Goal: Obtain resource: Download file/media

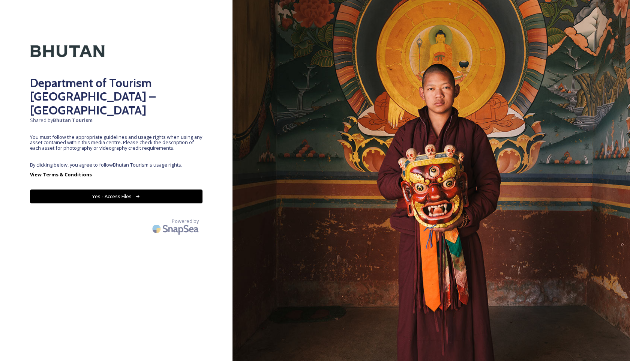
click at [156, 189] on button "Yes - Access Files" at bounding box center [116, 196] width 172 height 14
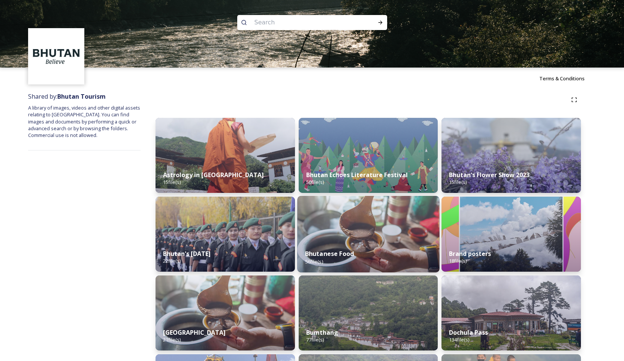
click at [388, 229] on img at bounding box center [368, 234] width 142 height 76
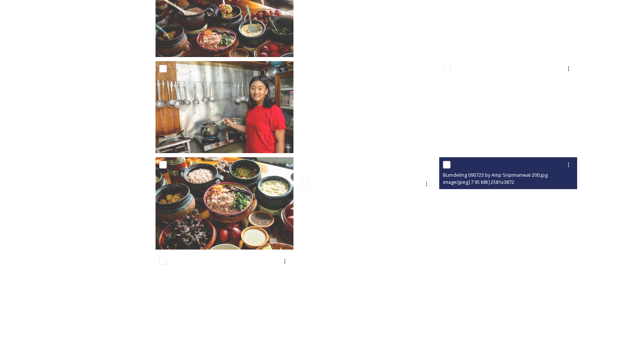
scroll to position [453, 0]
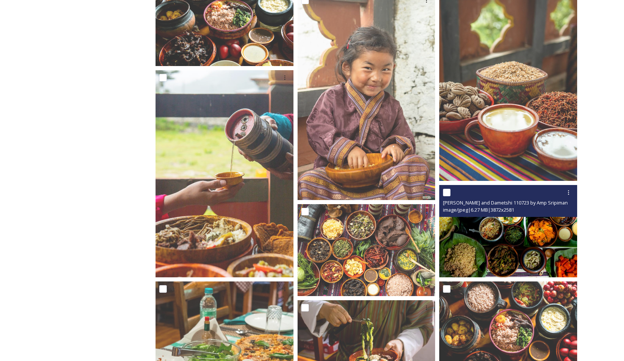
click at [501, 248] on img at bounding box center [508, 231] width 138 height 92
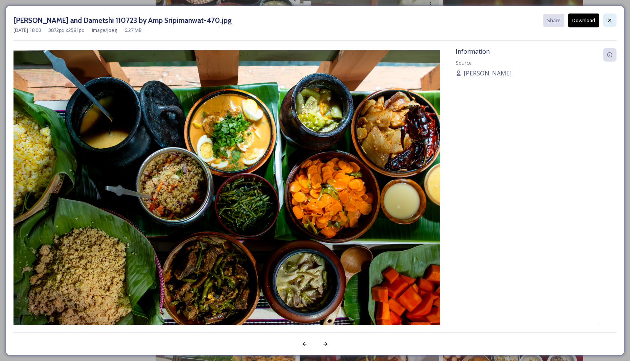
click at [611, 19] on icon at bounding box center [609, 20] width 3 height 3
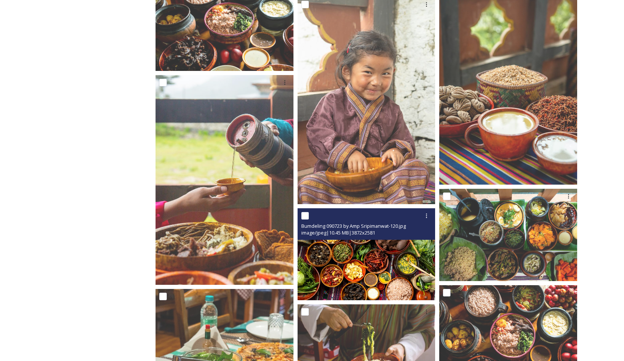
click at [351, 279] on img at bounding box center [367, 254] width 138 height 92
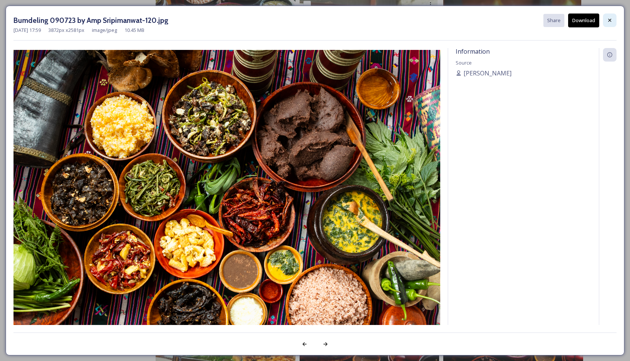
click at [608, 24] on div at bounding box center [609, 19] width 13 height 13
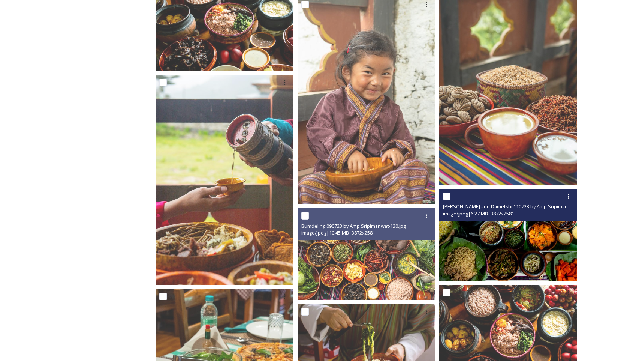
click at [508, 260] on img at bounding box center [508, 235] width 138 height 92
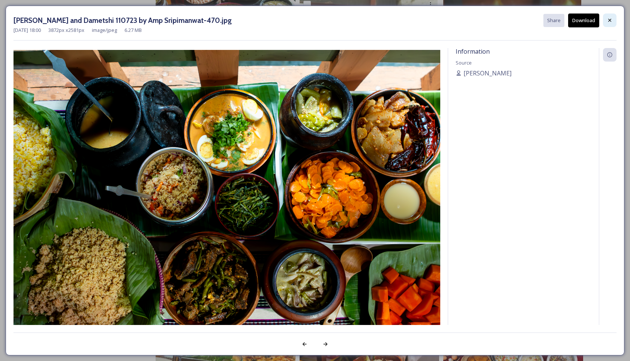
click at [612, 24] on div at bounding box center [609, 19] width 13 height 13
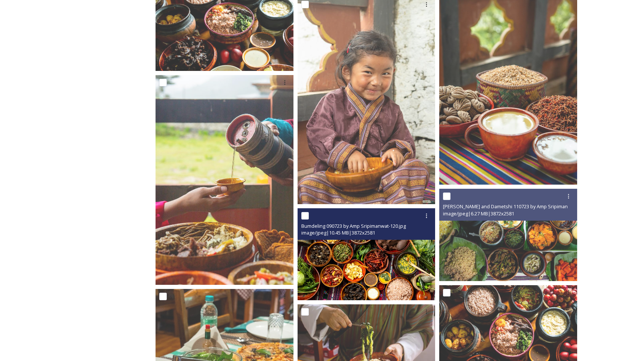
click at [378, 251] on img at bounding box center [367, 254] width 138 height 92
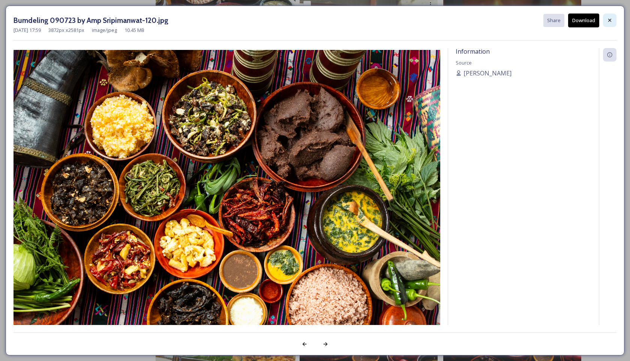
click at [609, 21] on icon at bounding box center [609, 20] width 6 height 6
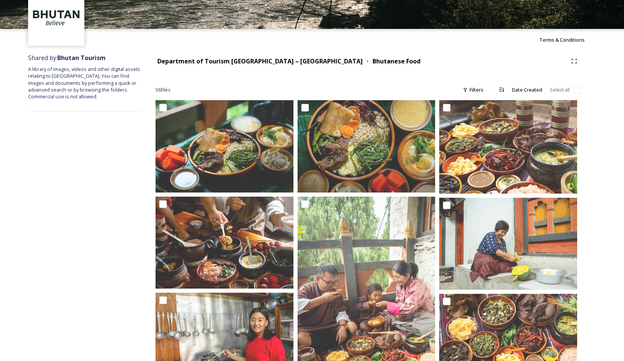
scroll to position [31, 0]
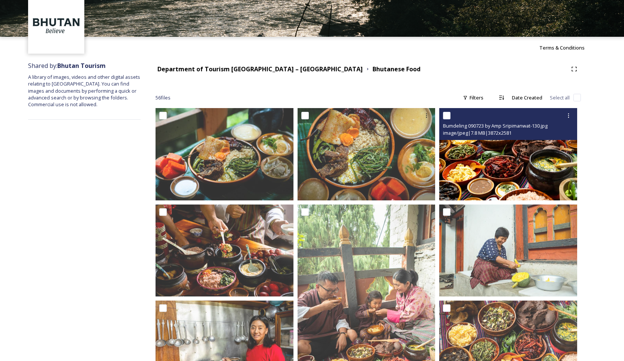
click at [474, 165] on img at bounding box center [508, 154] width 138 height 92
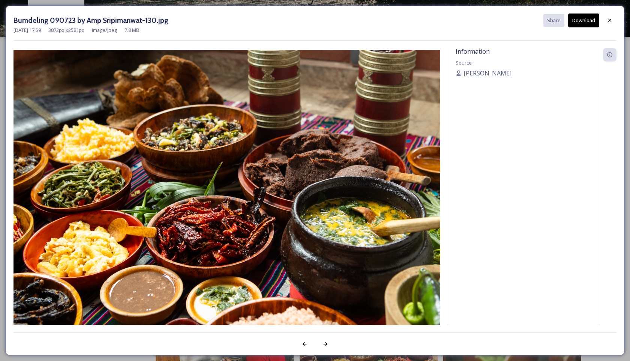
click at [611, 27] on div "[DATE] 17:59 3872 px x 2581 px image/jpeg 7.8 MB" at bounding box center [314, 30] width 603 height 6
click at [613, 14] on div at bounding box center [609, 19] width 13 height 13
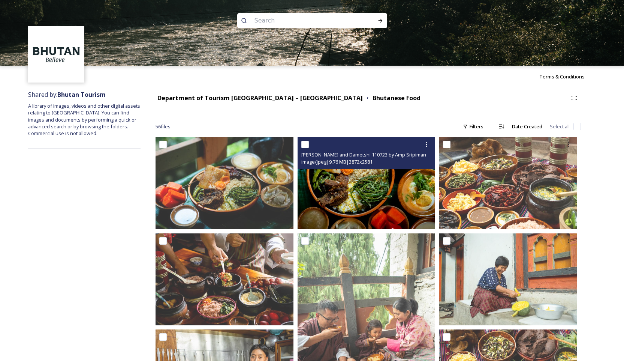
scroll to position [0, 0]
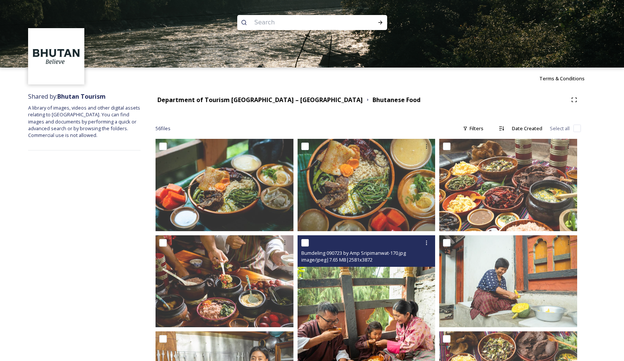
click at [394, 292] on img at bounding box center [367, 338] width 138 height 207
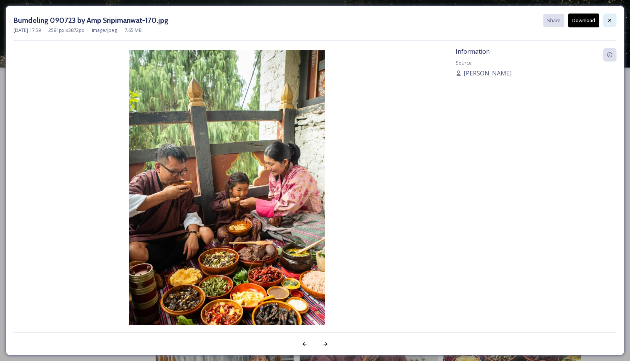
click at [610, 22] on icon at bounding box center [609, 20] width 6 height 6
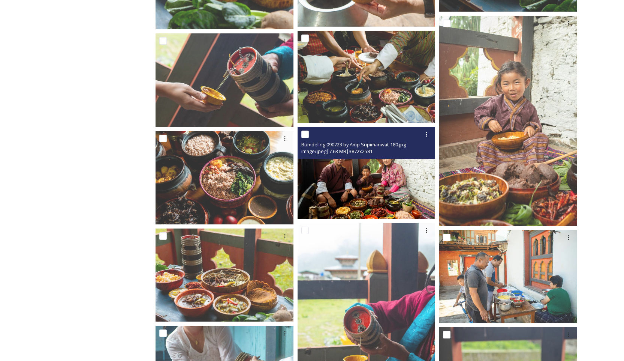
scroll to position [1206, 0]
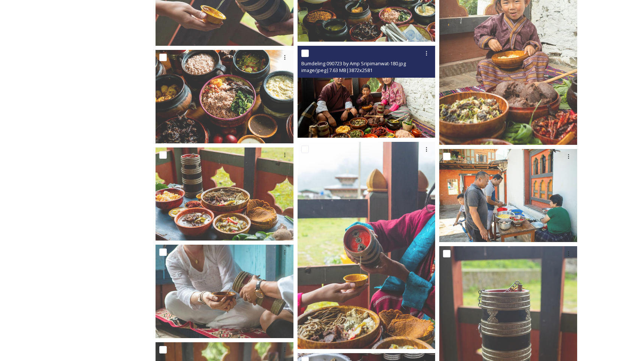
click at [395, 97] on img at bounding box center [367, 92] width 138 height 92
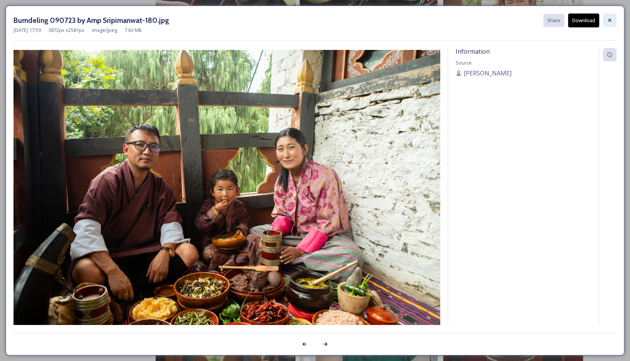
click at [608, 21] on icon at bounding box center [609, 20] width 6 height 6
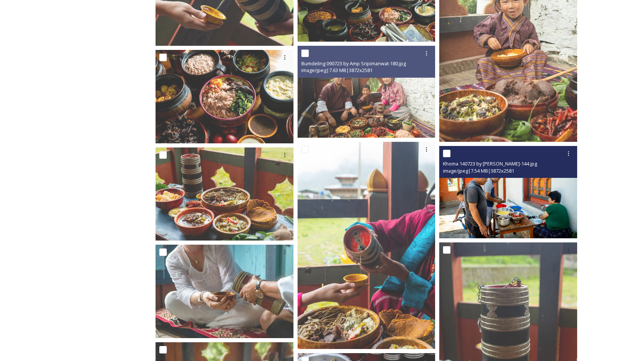
click at [502, 219] on img at bounding box center [508, 192] width 138 height 92
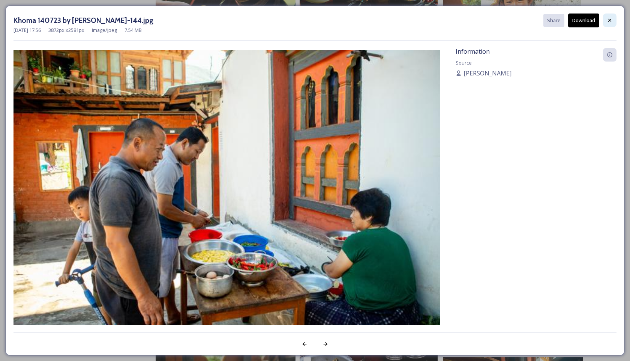
click at [614, 19] on div at bounding box center [609, 19] width 13 height 13
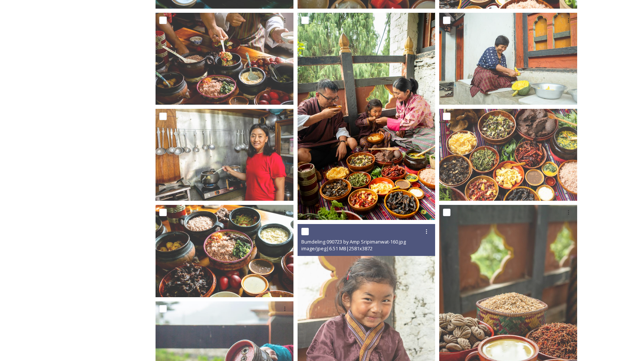
scroll to position [162, 0]
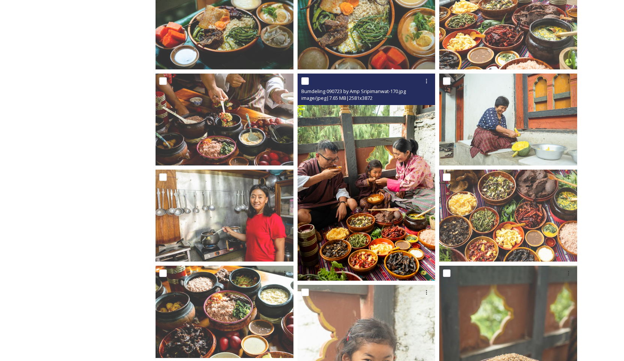
click at [380, 196] on img at bounding box center [367, 176] width 138 height 207
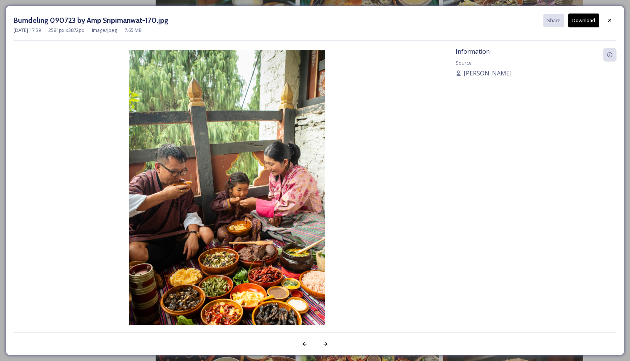
click at [611, 23] on icon at bounding box center [609, 20] width 6 height 6
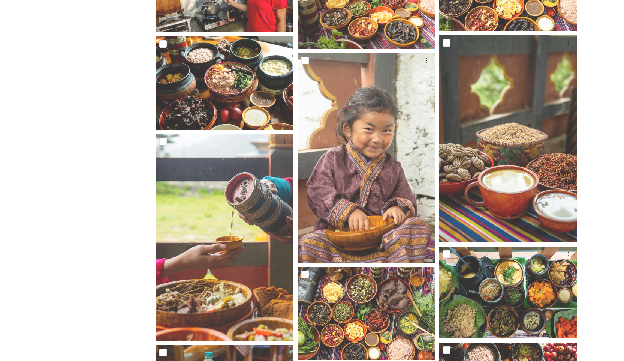
scroll to position [394, 0]
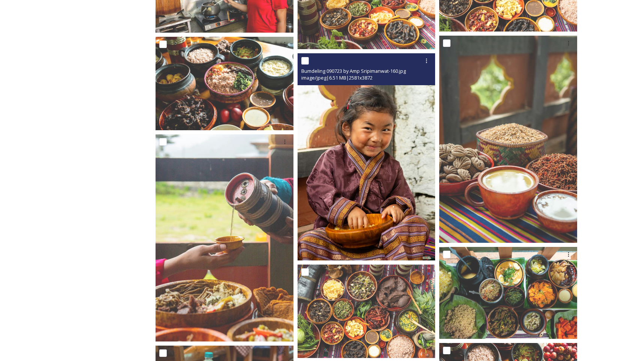
click at [368, 211] on img at bounding box center [367, 156] width 138 height 207
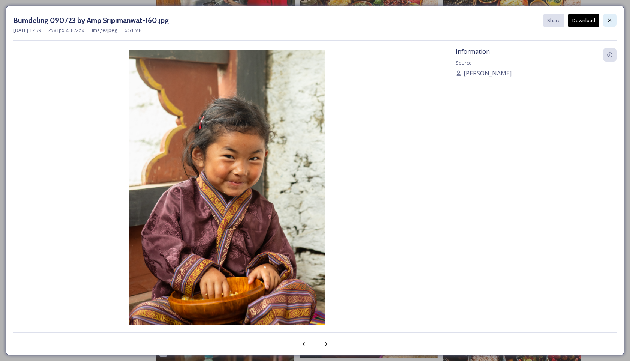
click at [604, 18] on div at bounding box center [609, 19] width 13 height 13
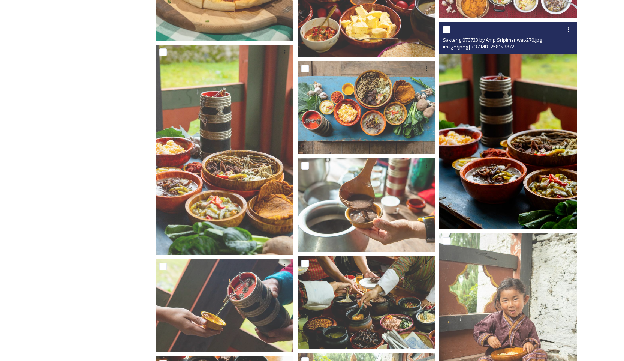
scroll to position [1241, 0]
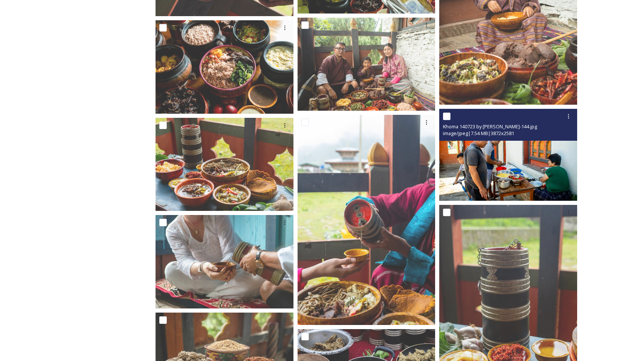
click at [501, 189] on img at bounding box center [508, 155] width 138 height 92
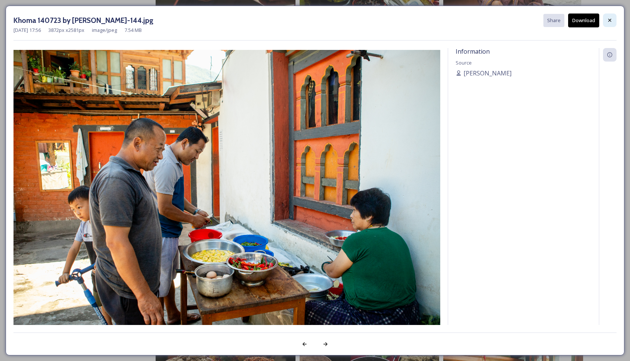
click at [603, 23] on div at bounding box center [609, 19] width 13 height 13
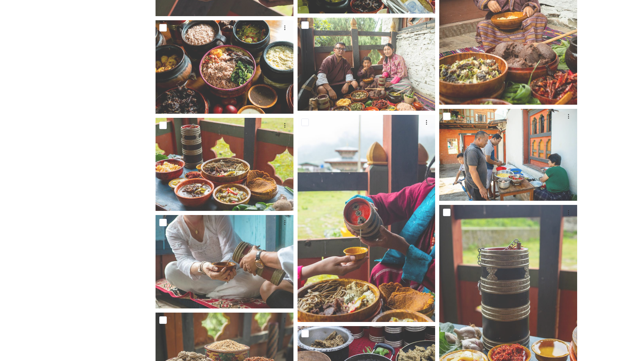
click at [594, 153] on div "Department of Tourism [GEOGRAPHIC_DATA] – Brand Centre Bhutanese Food 56 file s…" at bounding box center [368, 146] width 455 height 2597
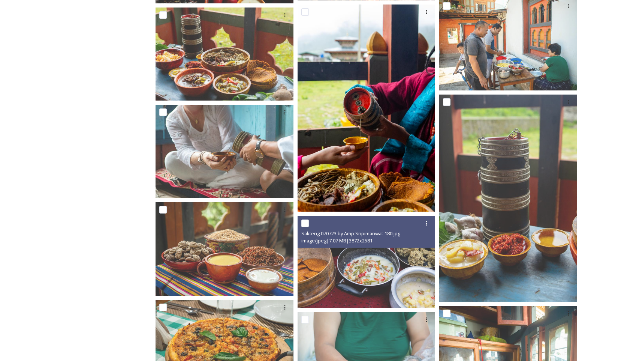
scroll to position [1317, 0]
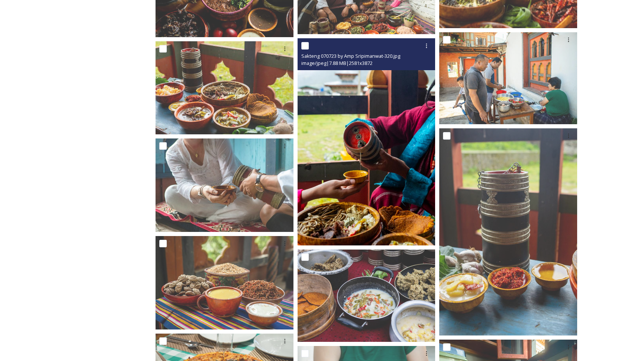
click at [377, 167] on img at bounding box center [367, 141] width 138 height 207
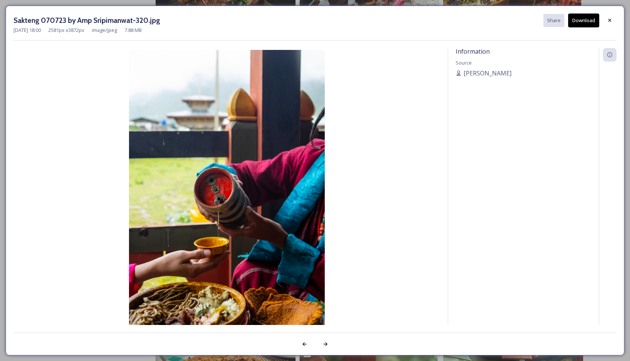
click at [613, 21] on div at bounding box center [609, 19] width 13 height 13
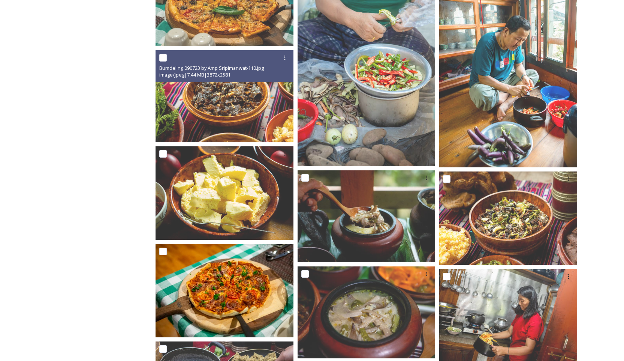
scroll to position [1754, 0]
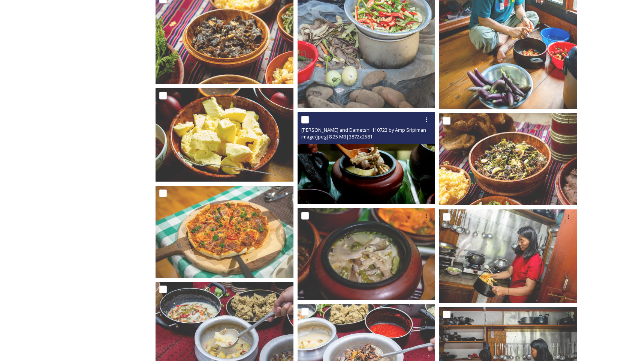
click at [383, 175] on img at bounding box center [367, 158] width 138 height 92
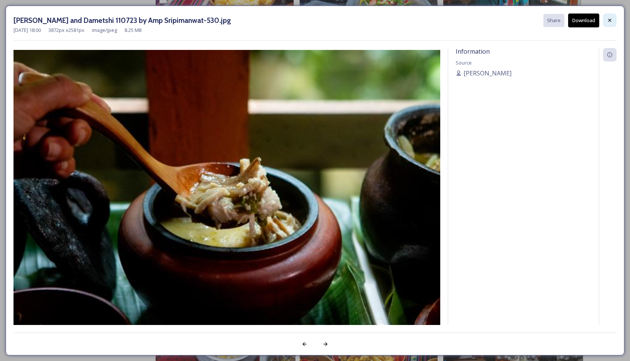
click at [609, 19] on icon at bounding box center [609, 20] width 6 height 6
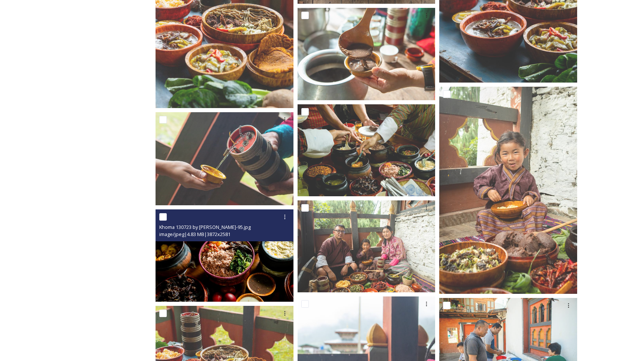
scroll to position [1046, 0]
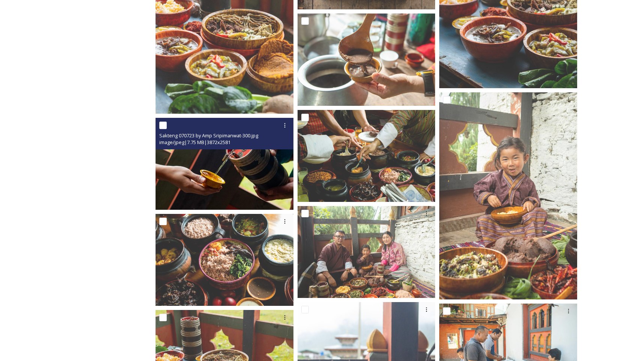
click at [264, 192] on img at bounding box center [225, 163] width 138 height 92
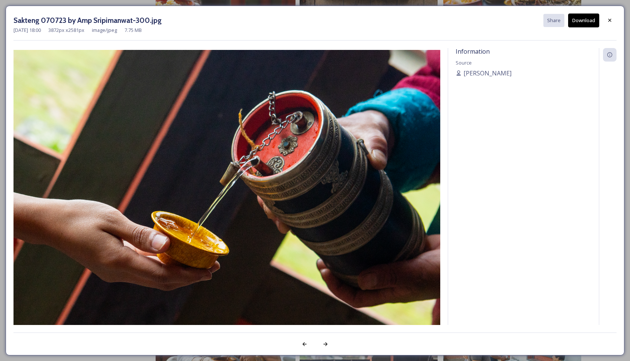
click at [609, 22] on icon at bounding box center [609, 20] width 6 height 6
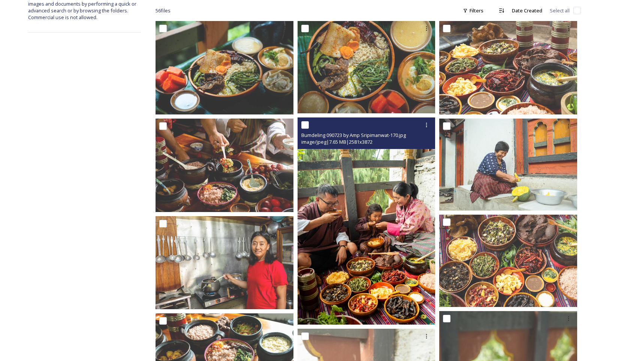
scroll to position [172, 0]
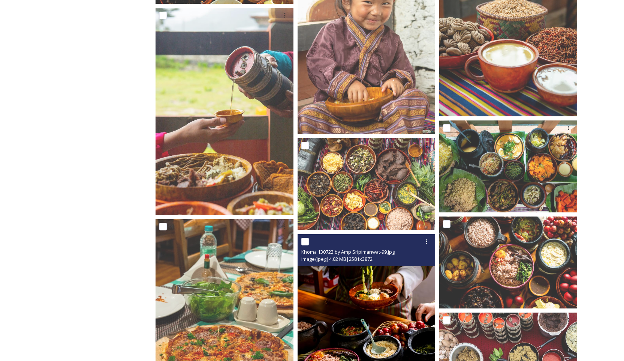
scroll to position [568, 0]
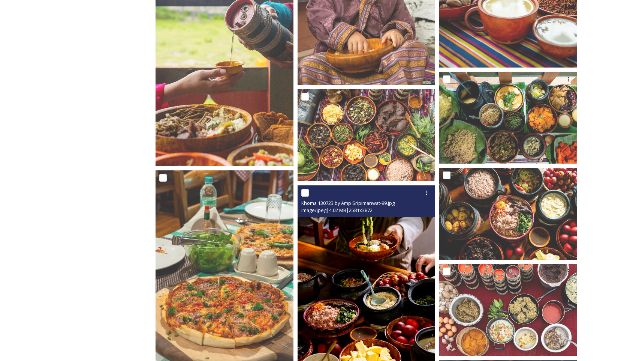
click at [386, 263] on img at bounding box center [367, 288] width 138 height 207
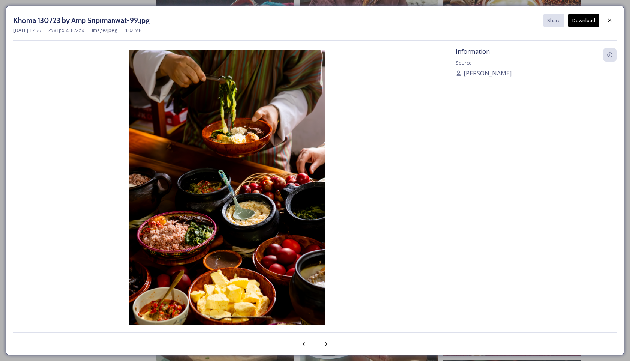
drag, startPoint x: 605, startPoint y: 19, endPoint x: 611, endPoint y: 21, distance: 5.9
click at [605, 19] on div at bounding box center [609, 19] width 13 height 13
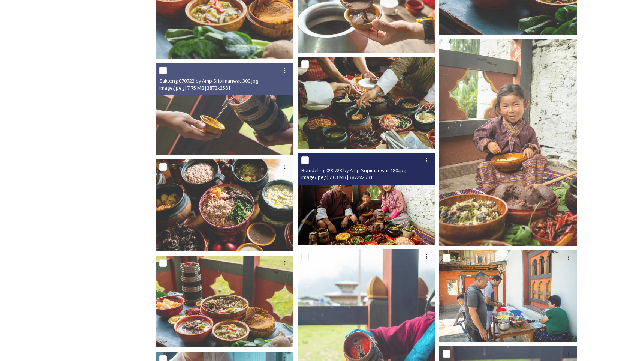
scroll to position [1099, 0]
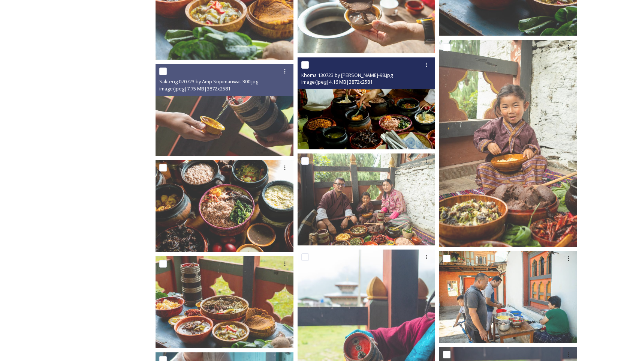
click at [407, 123] on img at bounding box center [367, 103] width 138 height 92
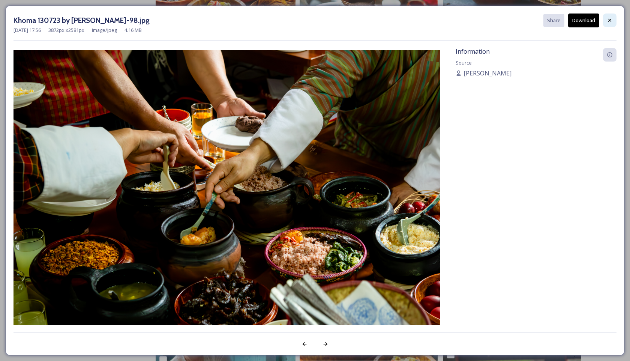
click at [609, 21] on icon at bounding box center [609, 20] width 6 height 6
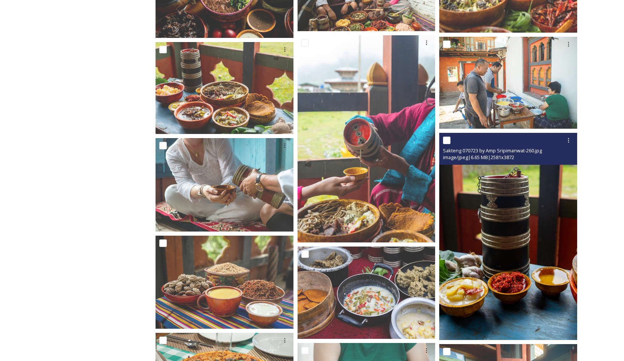
scroll to position [1313, 0]
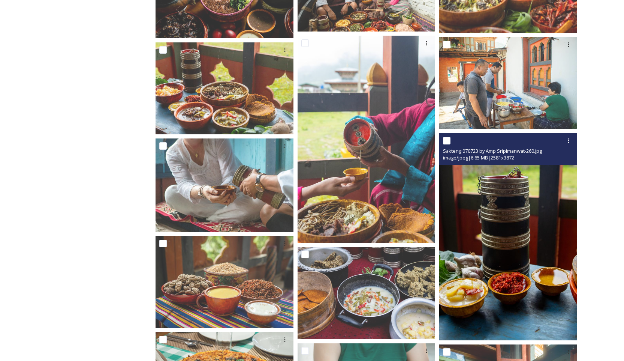
click at [520, 211] on img at bounding box center [508, 236] width 138 height 207
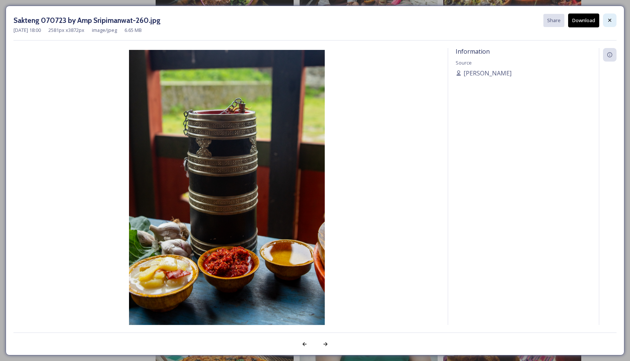
click at [611, 22] on icon at bounding box center [609, 20] width 6 height 6
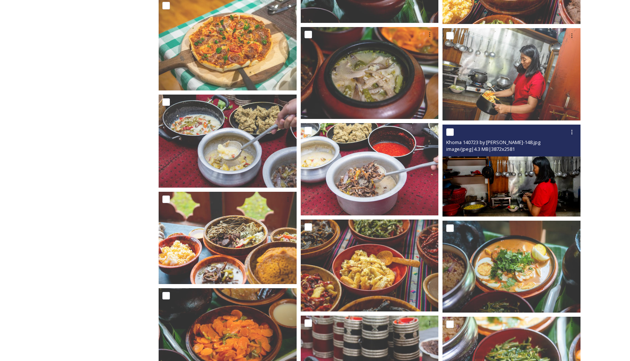
scroll to position [1926, 0]
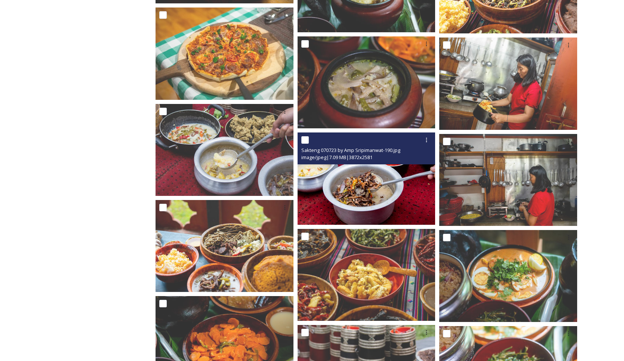
click at [374, 189] on img at bounding box center [367, 178] width 138 height 92
